Goal: Information Seeking & Learning: Learn about a topic

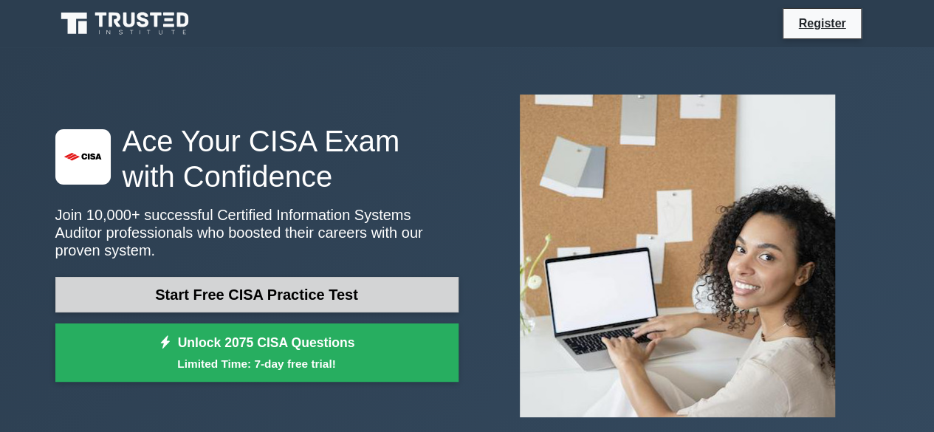
click at [362, 286] on link "Start Free CISA Practice Test" at bounding box center [256, 294] width 403 height 35
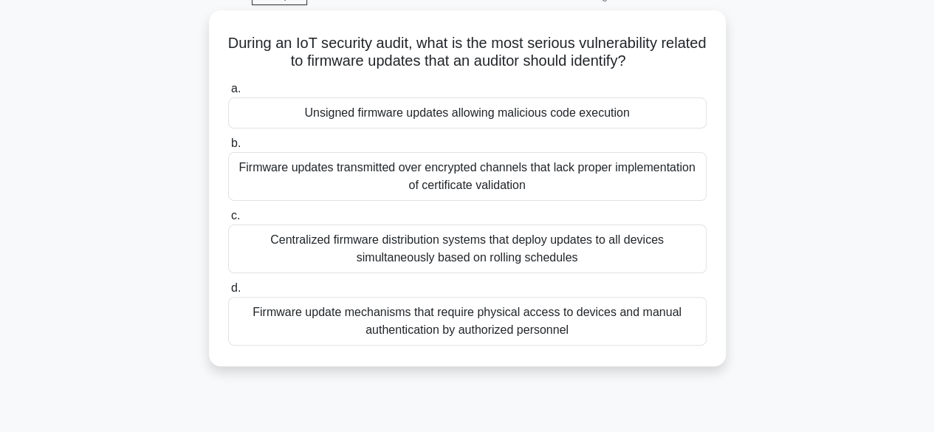
scroll to position [77, 0]
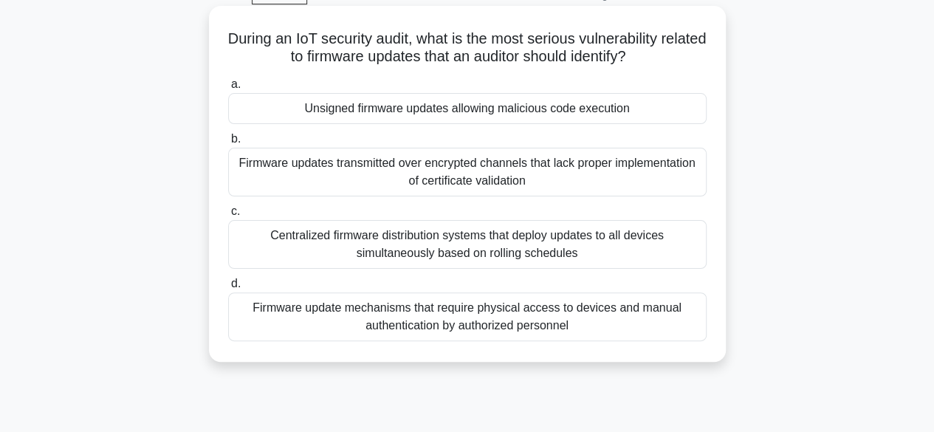
click at [633, 114] on div "Unsigned firmware updates allowing malicious code execution" at bounding box center [467, 108] width 478 height 31
click at [228, 89] on input "a. Unsigned firmware updates allowing malicious code execution" at bounding box center [228, 85] width 0 height 10
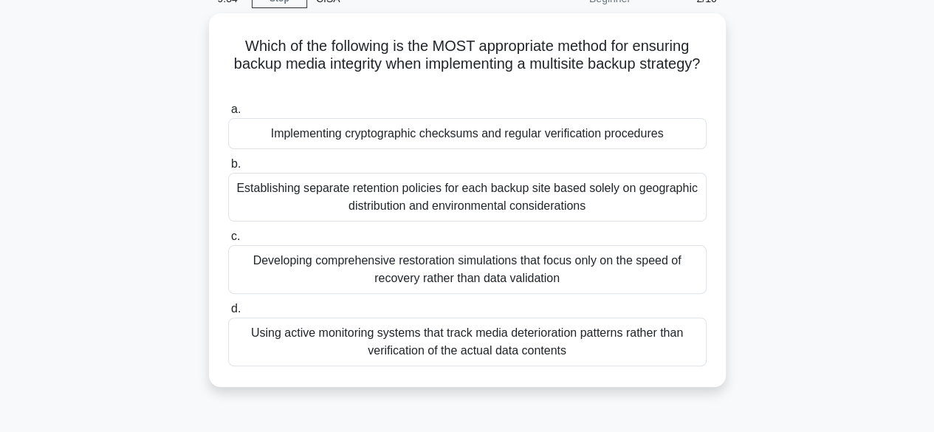
scroll to position [69, 0]
click at [602, 135] on div "Implementing cryptographic checksums and regular verification procedures" at bounding box center [467, 133] width 478 height 31
click at [228, 114] on input "a. Implementing cryptographic checksums and regular verification procedures" at bounding box center [228, 110] width 0 height 10
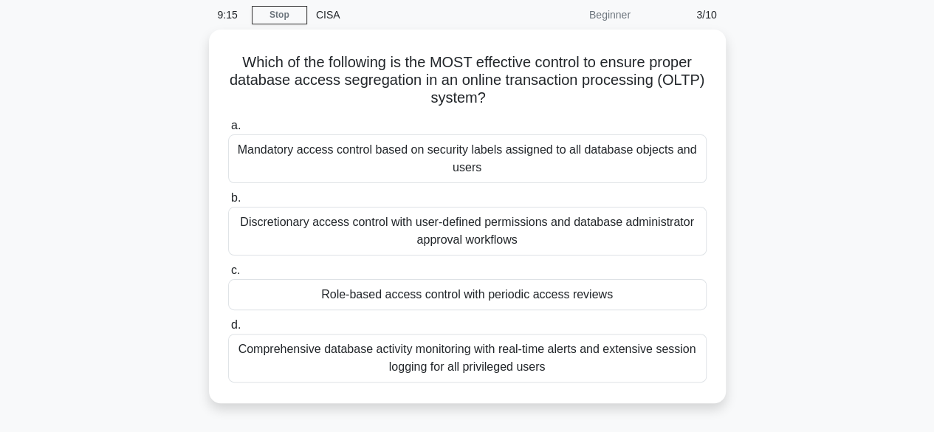
scroll to position [81, 0]
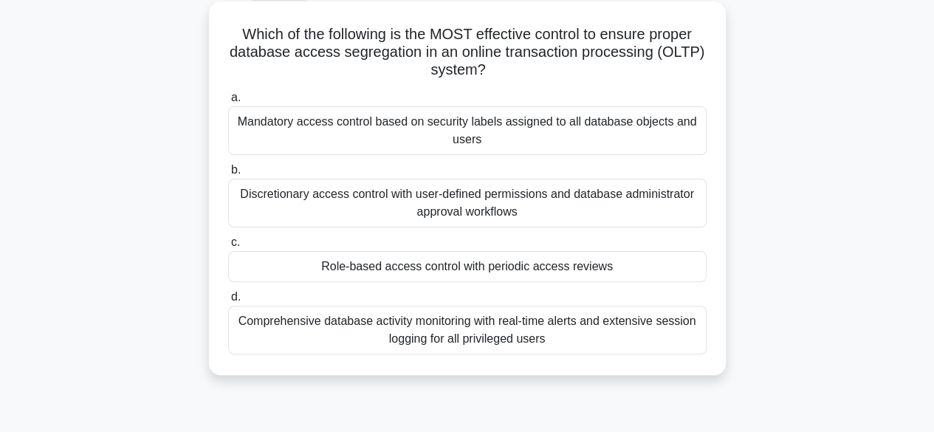
click at [666, 213] on div "Discretionary access control with user-defined permissions and database adminis…" at bounding box center [467, 203] width 478 height 49
click at [228, 175] on input "b. Discretionary access control with user-defined permissions and database admi…" at bounding box center [228, 170] width 0 height 10
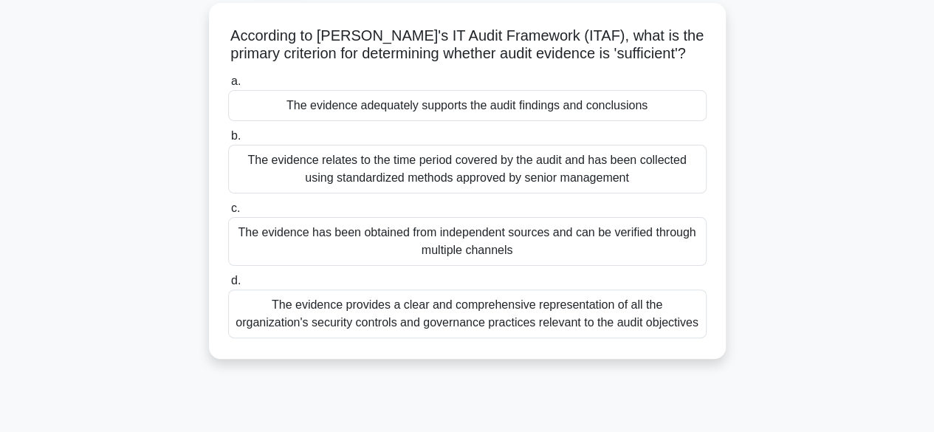
scroll to position [84, 0]
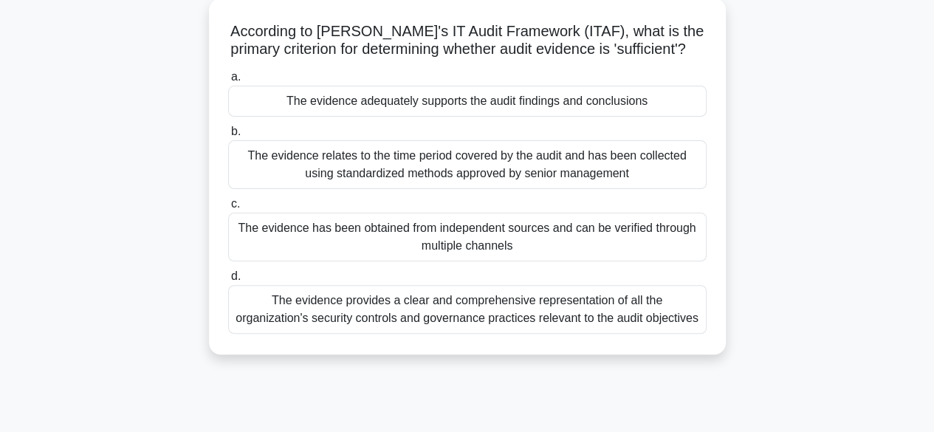
click at [642, 250] on div "The evidence has been obtained from independent sources and can be verified thr…" at bounding box center [467, 237] width 478 height 49
click at [228, 209] on input "c. The evidence has been obtained from independent sources and can be verified …" at bounding box center [228, 204] width 0 height 10
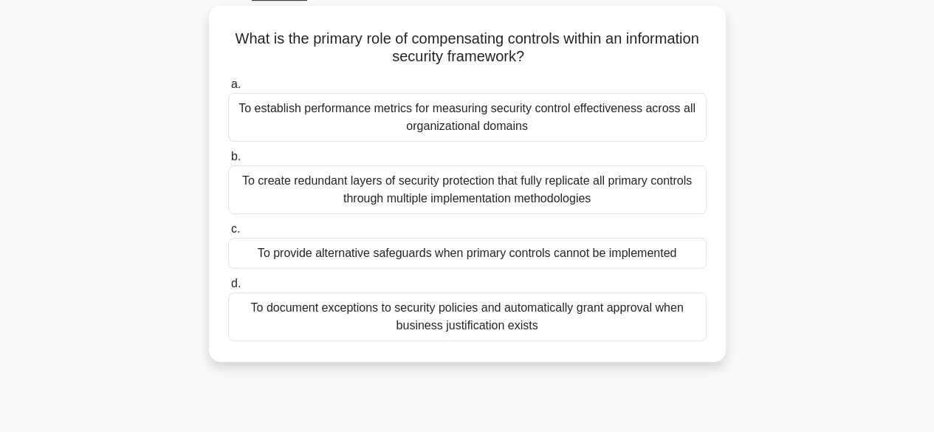
scroll to position [81, 0]
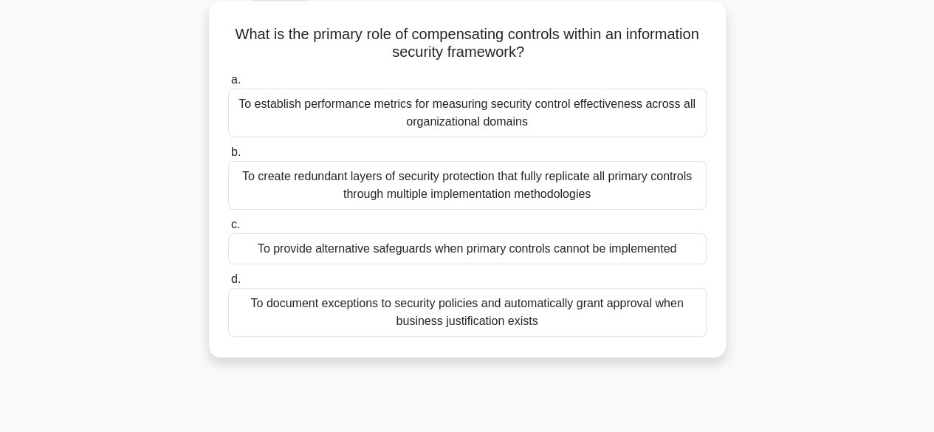
click at [645, 244] on div "To provide alternative safeguards when primary controls cannot be implemented" at bounding box center [467, 248] width 478 height 31
click at [228, 230] on input "c. To provide alternative safeguards when primary controls cannot be implemented" at bounding box center [228, 225] width 0 height 10
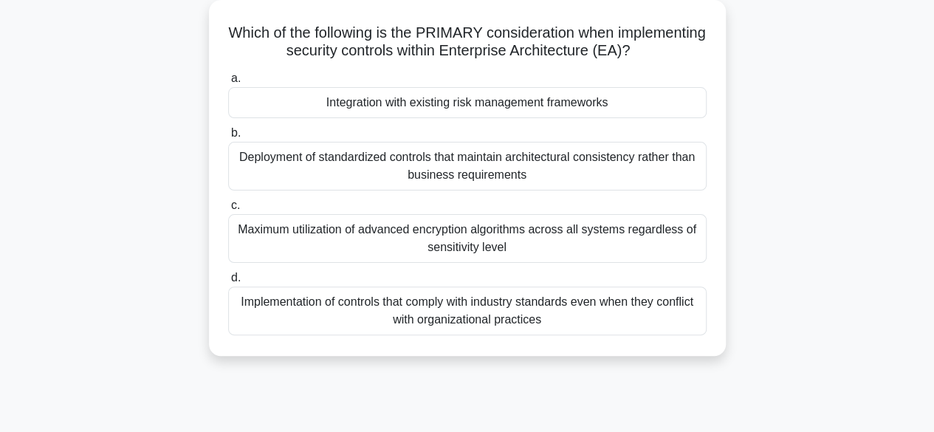
scroll to position [87, 0]
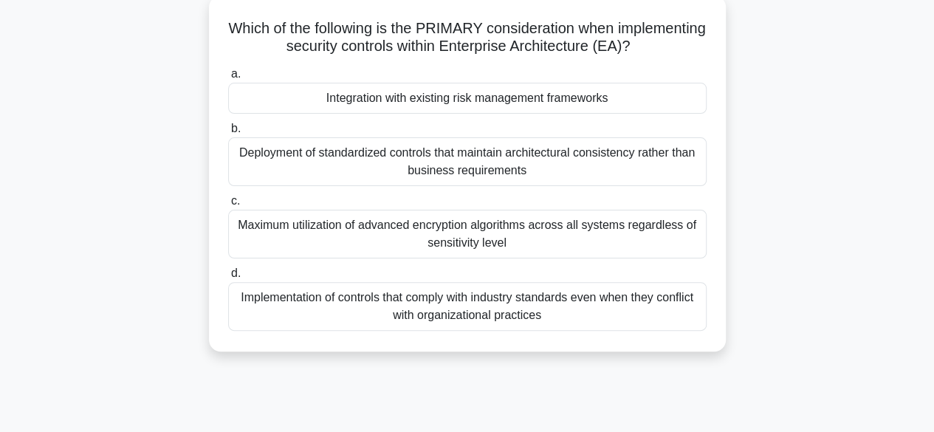
click at [618, 303] on div "Implementation of controls that comply with industry standards even when they c…" at bounding box center [467, 306] width 478 height 49
click at [228, 278] on input "d. Implementation of controls that comply with industry standards even when the…" at bounding box center [228, 274] width 0 height 10
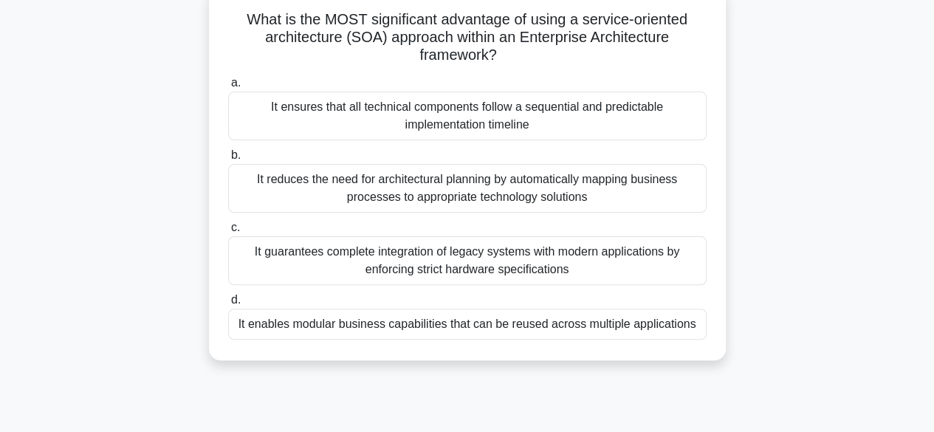
scroll to position [100, 0]
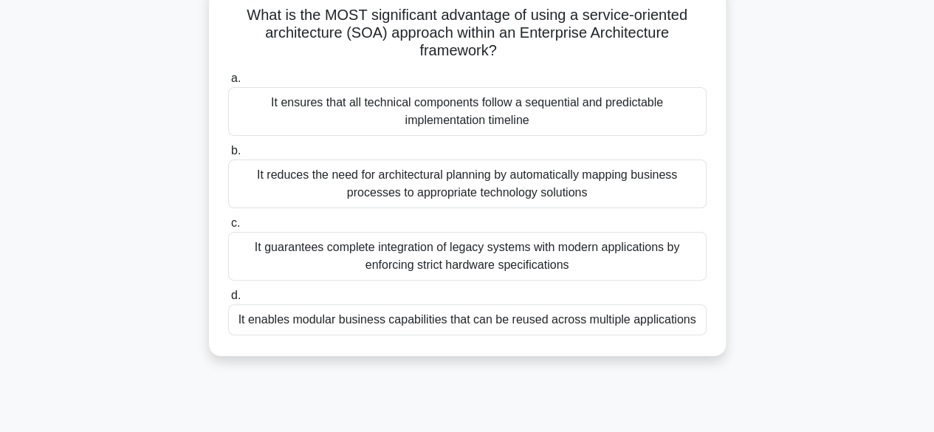
click at [579, 191] on div "It reduces the need for architectural planning by automatically mapping busines…" at bounding box center [467, 183] width 478 height 49
click at [228, 156] on input "b. It reduces the need for architectural planning by automatically mapping busi…" at bounding box center [228, 151] width 0 height 10
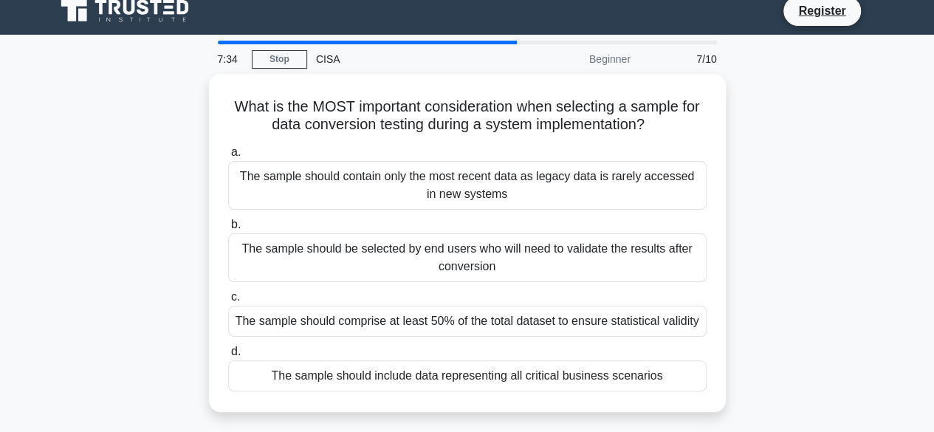
scroll to position [12, 0]
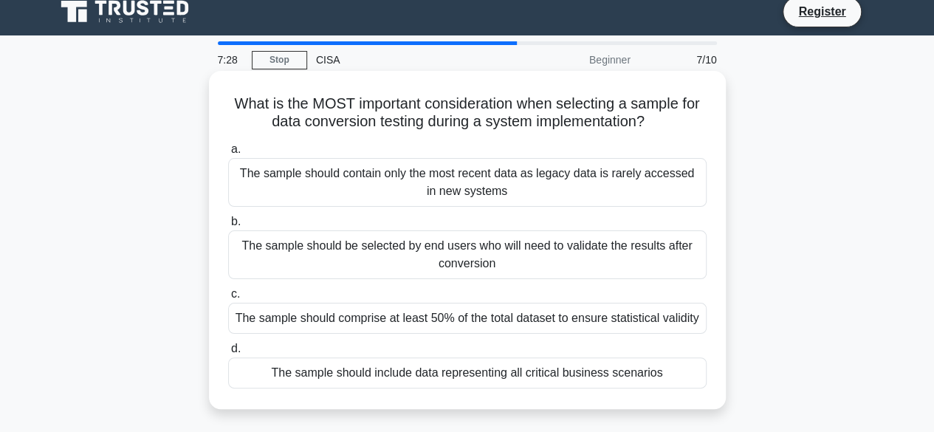
click at [565, 323] on div "The sample should comprise at least 50% of the total dataset to ensure statisti…" at bounding box center [467, 318] width 478 height 31
click at [228, 299] on input "c. The sample should comprise at least 50% of the total dataset to ensure stati…" at bounding box center [228, 294] width 0 height 10
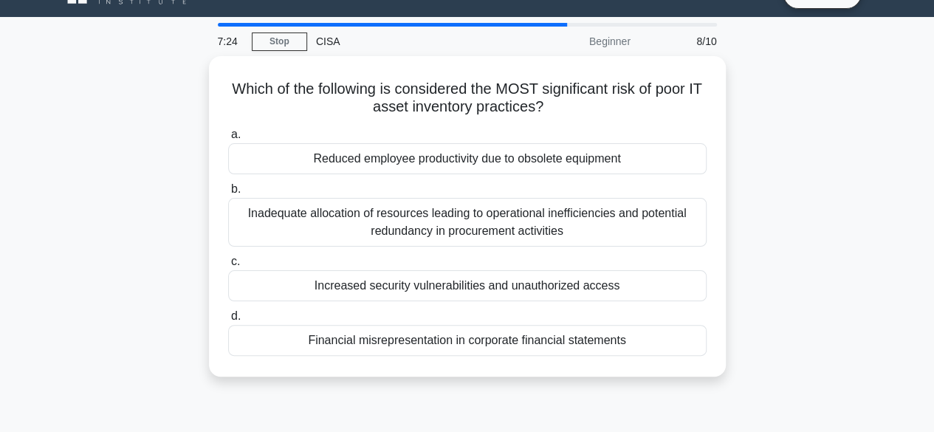
scroll to position [31, 0]
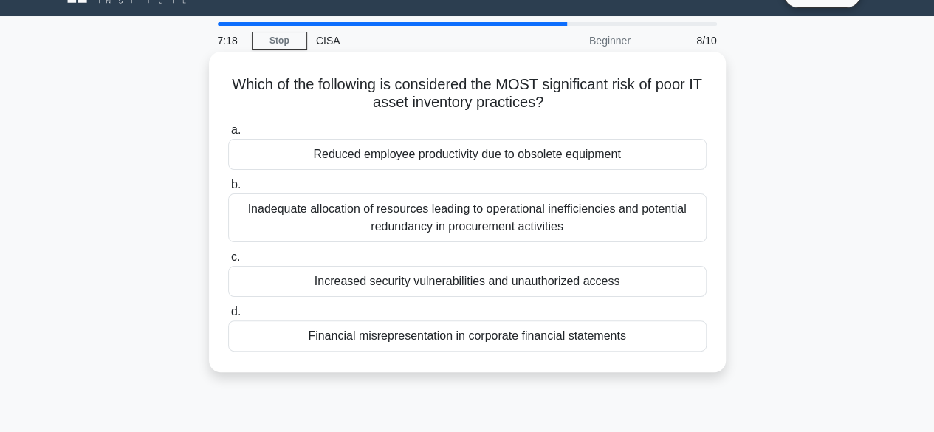
click at [638, 231] on div "Inadequate allocation of resources leading to operational inefficiencies and po…" at bounding box center [467, 217] width 478 height 49
click at [228, 190] on input "b. Inadequate allocation of resources leading to operational inefficiencies and…" at bounding box center [228, 185] width 0 height 10
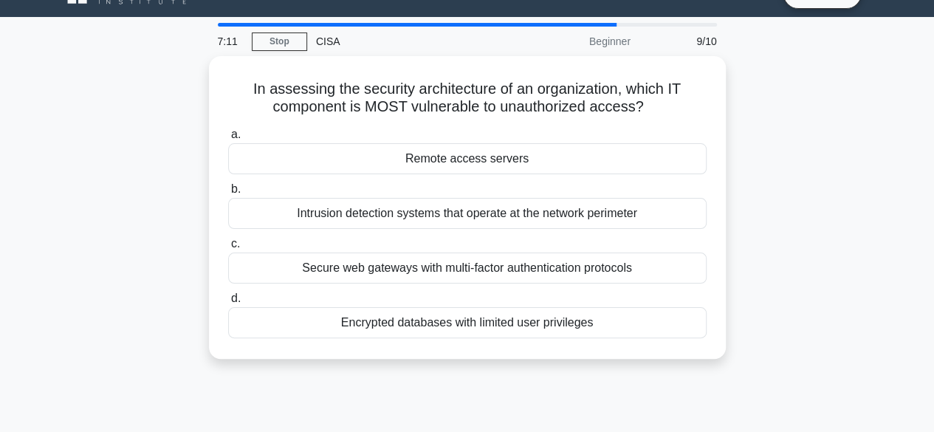
scroll to position [0, 0]
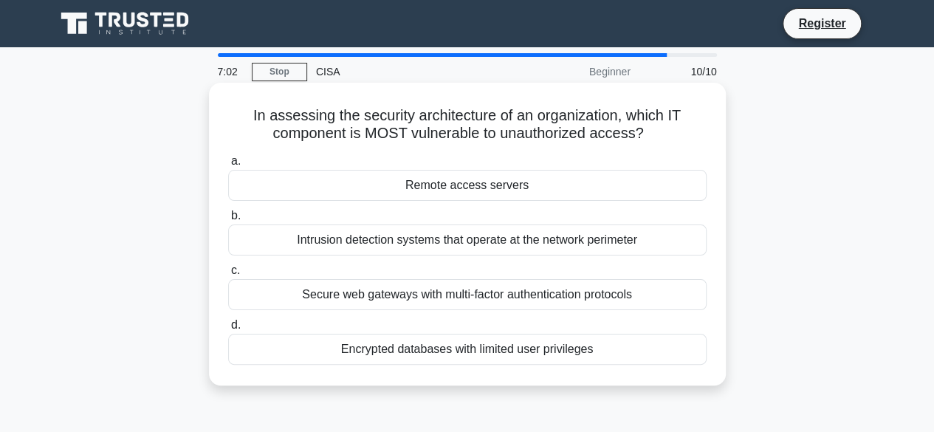
click at [596, 194] on div "Remote access servers" at bounding box center [467, 185] width 478 height 31
click at [228, 166] on input "a. Remote access servers" at bounding box center [228, 161] width 0 height 10
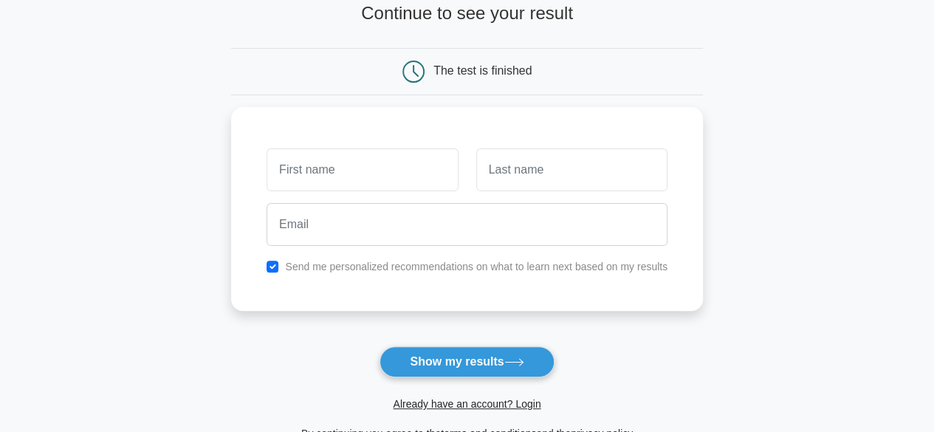
scroll to position [102, 0]
type input "ak"
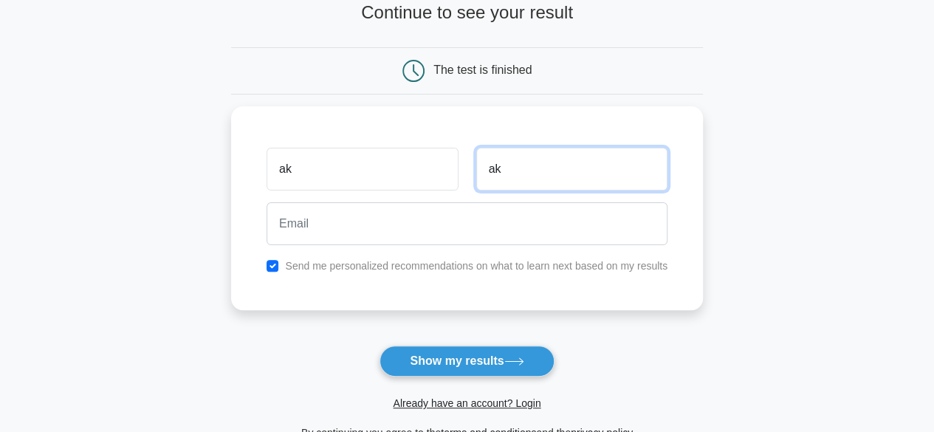
type input "ak"
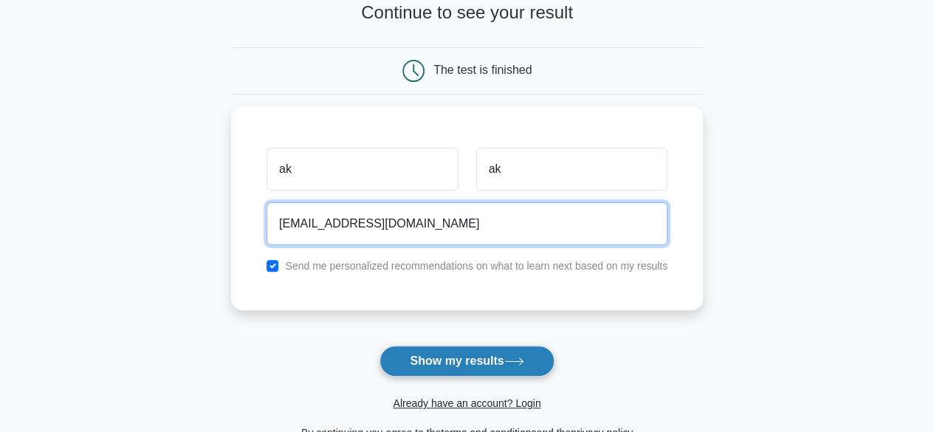
type input "ak@ak.com"
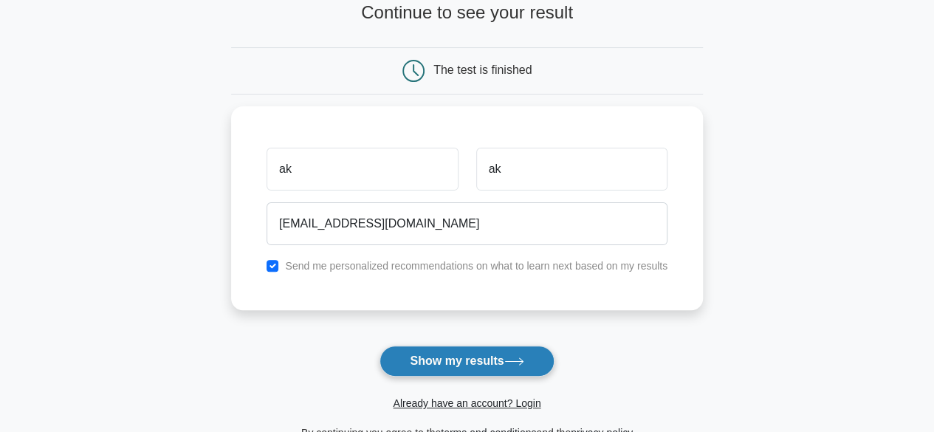
click at [469, 365] on button "Show my results" at bounding box center [466, 360] width 174 height 31
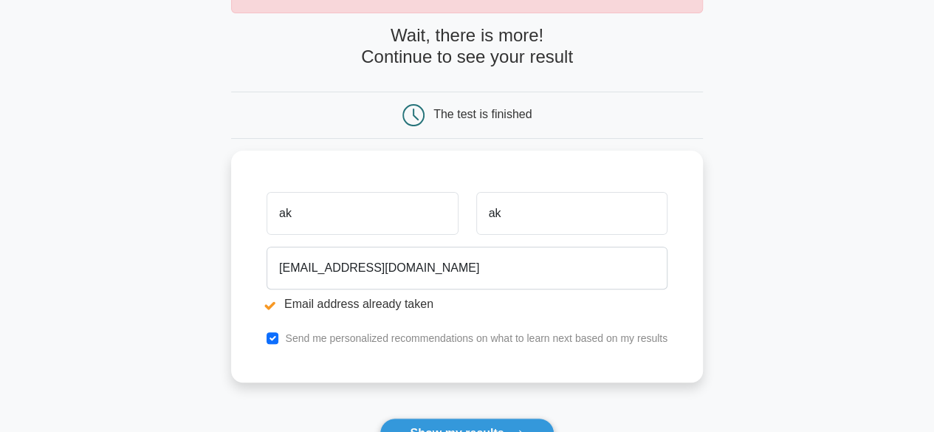
scroll to position [122, 0]
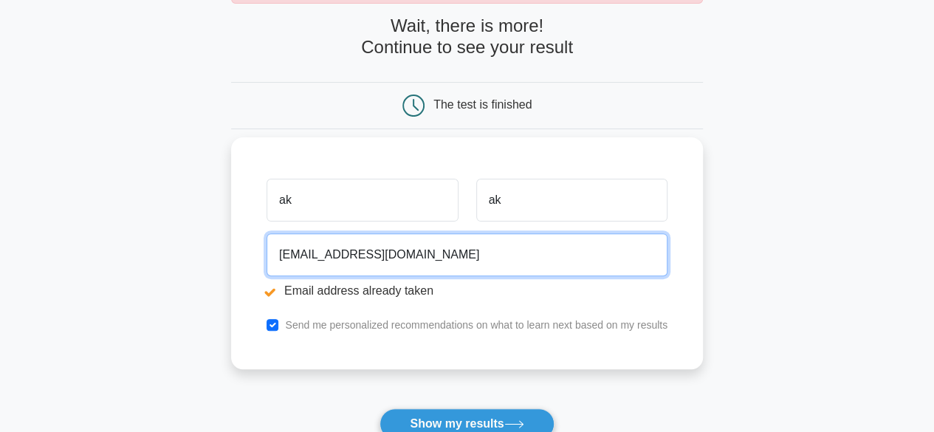
click at [286, 251] on input "[EMAIL_ADDRESS][DOMAIN_NAME]" at bounding box center [466, 254] width 401 height 43
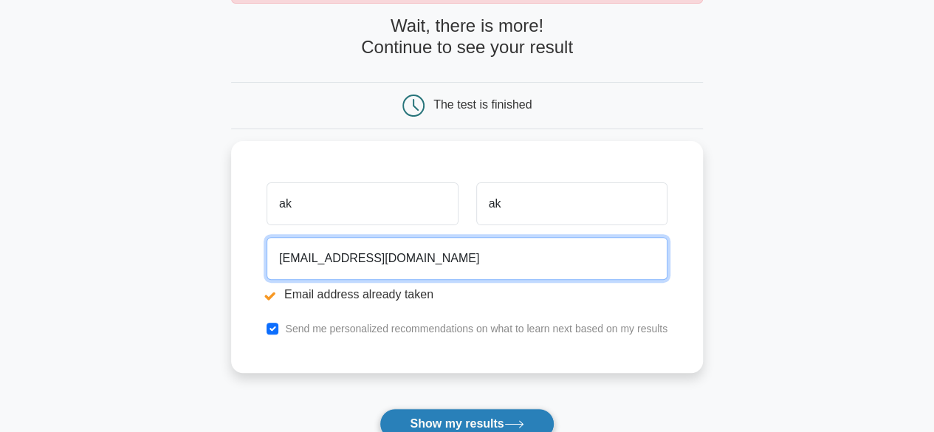
type input "[EMAIL_ADDRESS][DOMAIN_NAME]"
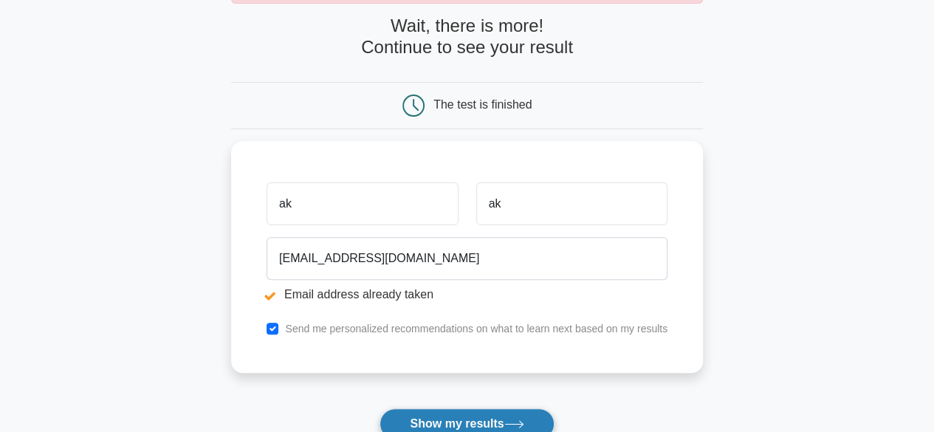
click at [479, 411] on button "Show my results" at bounding box center [466, 423] width 174 height 31
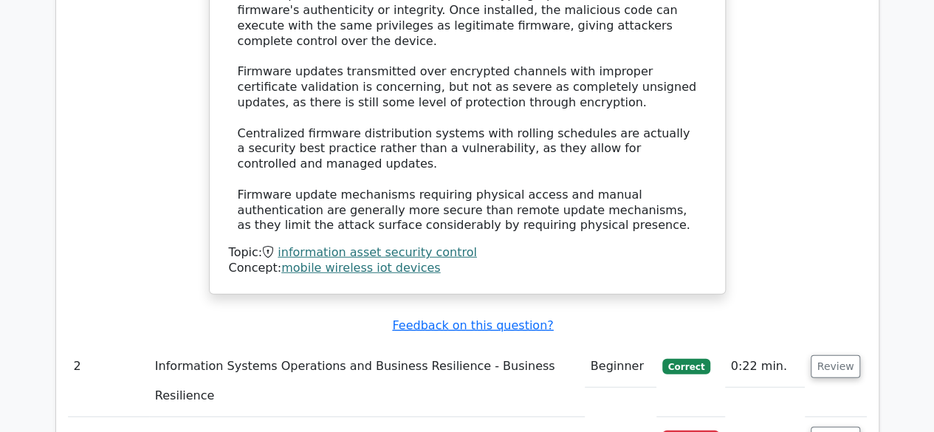
scroll to position [1816, 0]
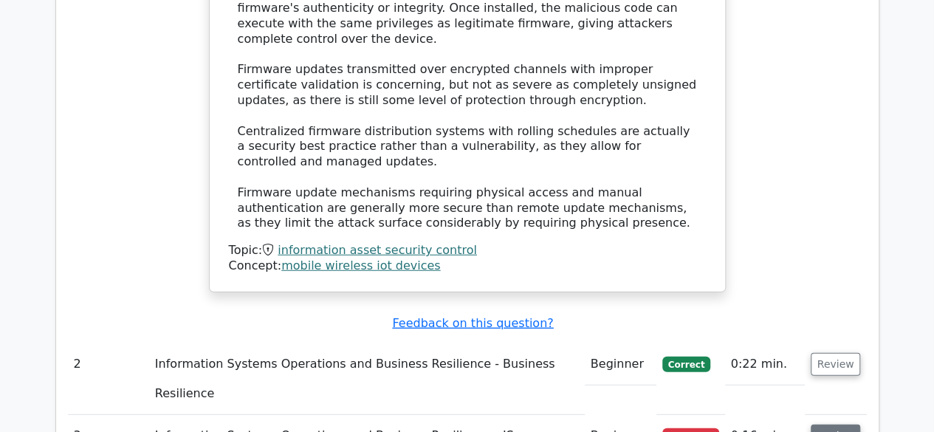
click at [822, 424] on button "Review" at bounding box center [835, 435] width 50 height 23
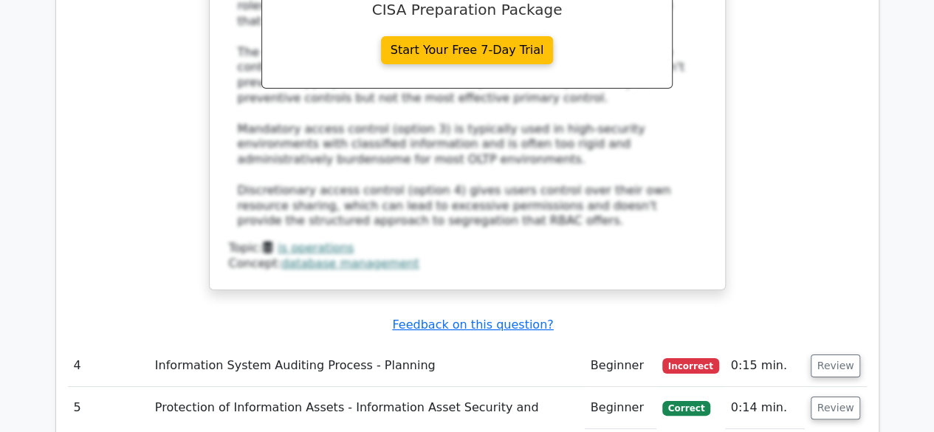
scroll to position [2747, 0]
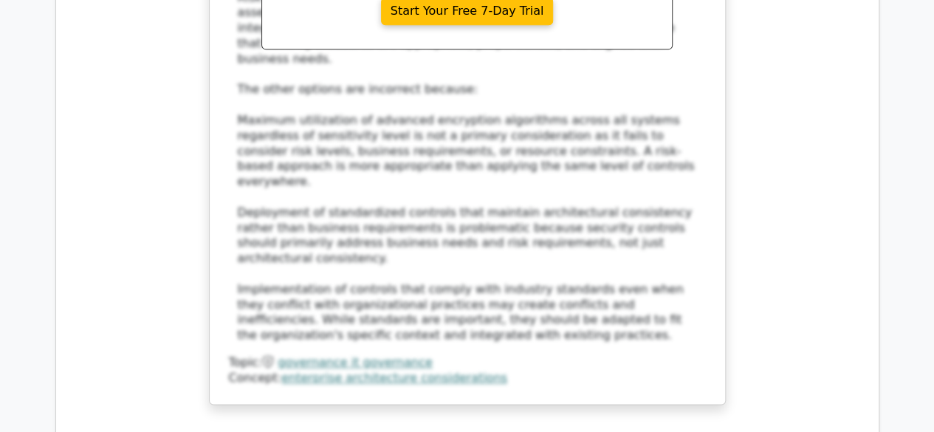
scroll to position [3733, 0]
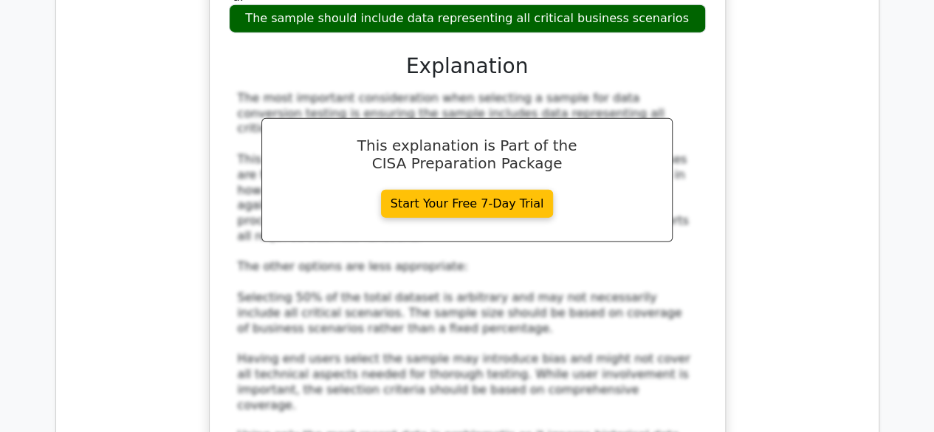
scroll to position [4551, 0]
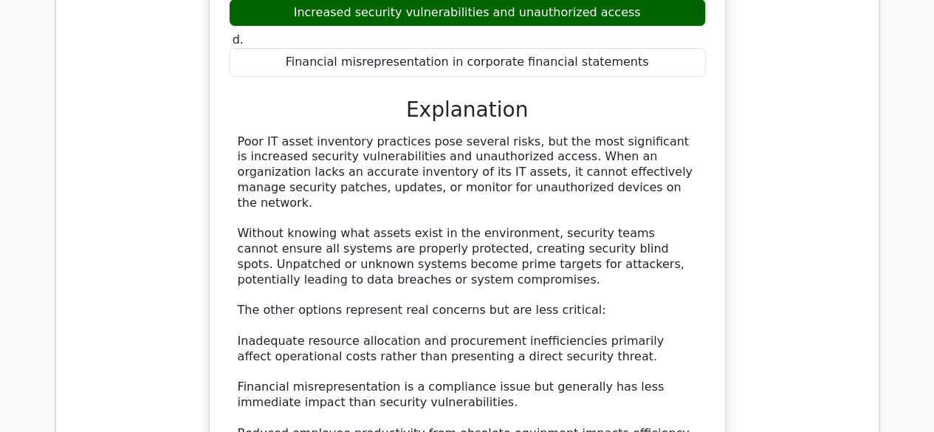
scroll to position [5428, 0]
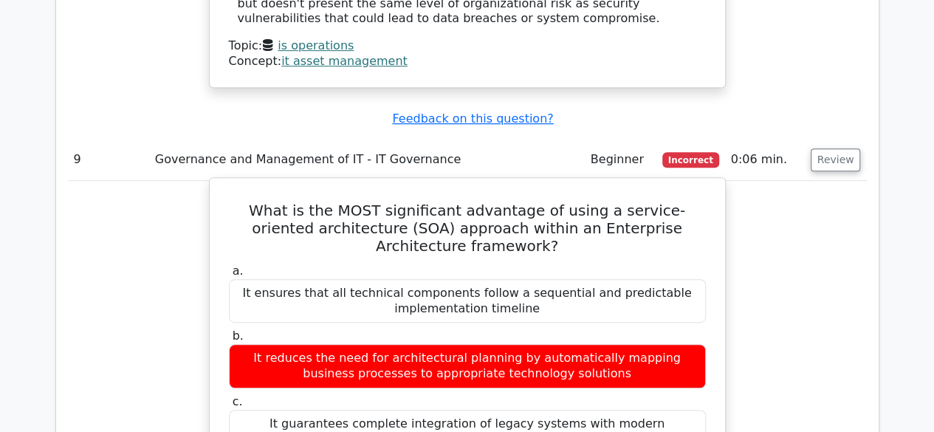
scroll to position [5870, 0]
